Goal: Task Accomplishment & Management: Manage account settings

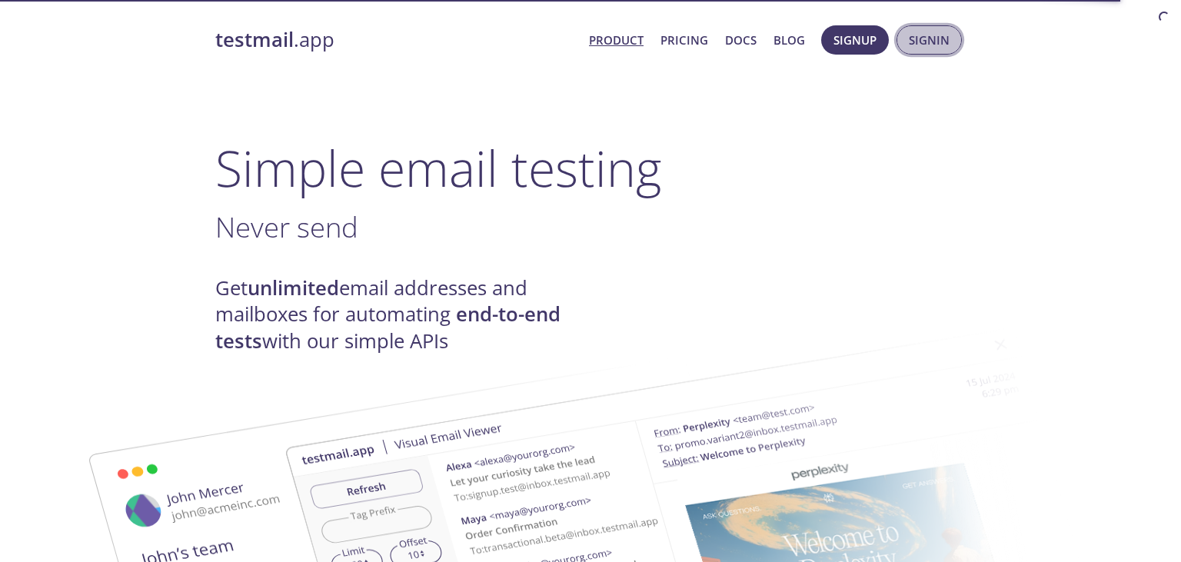
click at [934, 39] on span "Signin" at bounding box center [929, 40] width 41 height 20
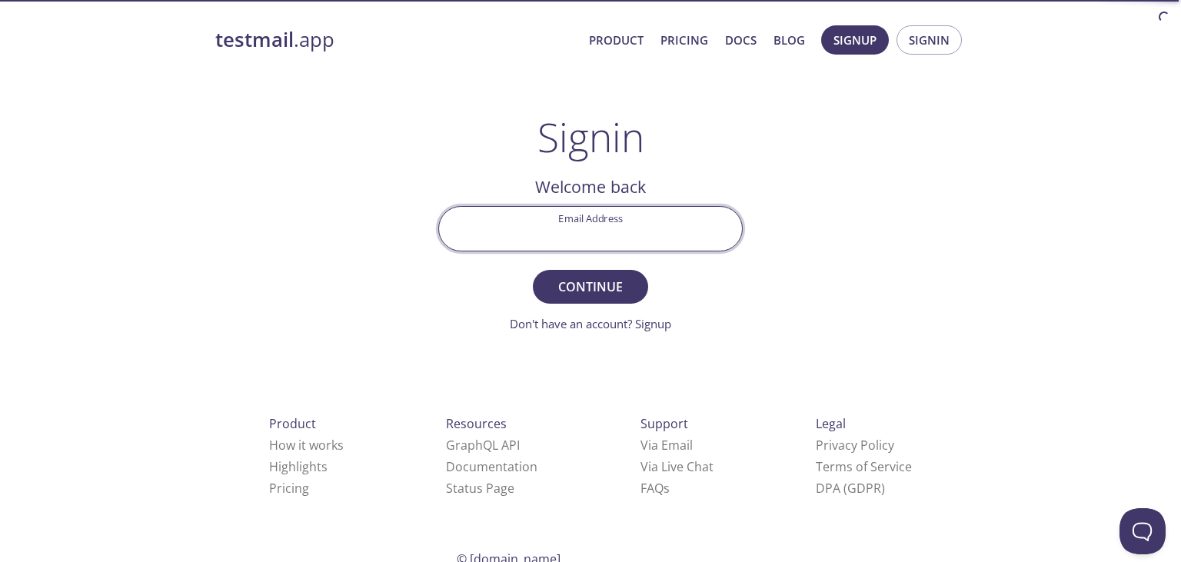
click at [601, 233] on input "Email Address" at bounding box center [590, 229] width 303 height 44
paste input "[EMAIL_ADDRESS][DOMAIN_NAME]:chefprojet"
click at [731, 228] on input "[EMAIL_ADDRESS][DOMAIN_NAME]:chefprojet" at bounding box center [590, 229] width 303 height 44
type input "[EMAIL_ADDRESS][DOMAIN_NAME]"
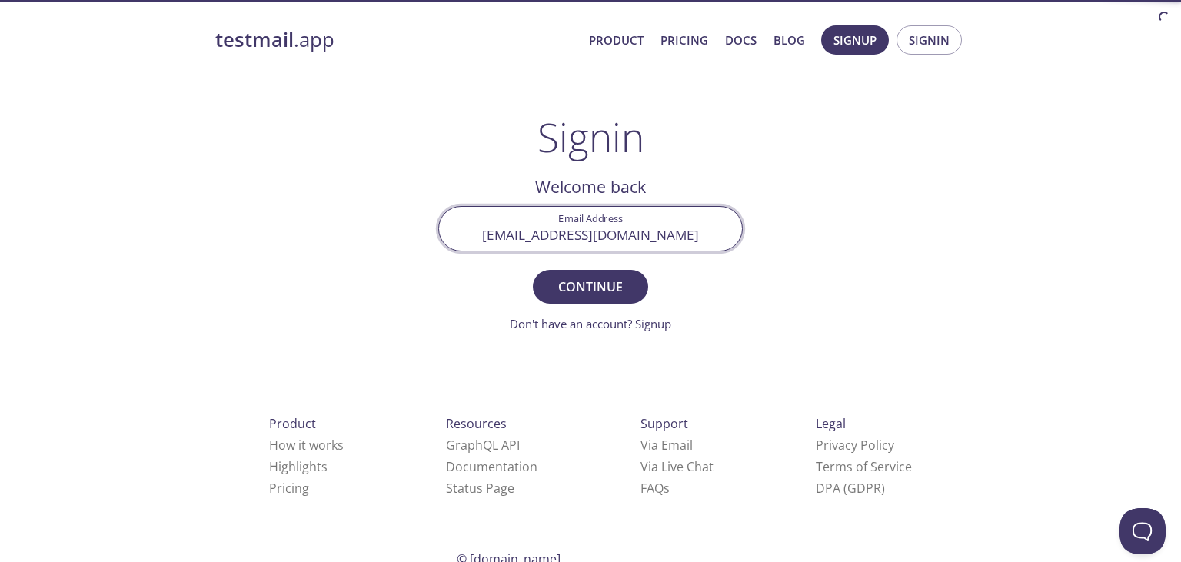
click at [533, 270] on button "Continue" at bounding box center [590, 287] width 115 height 34
